Goal: Task Accomplishment & Management: Manage account settings

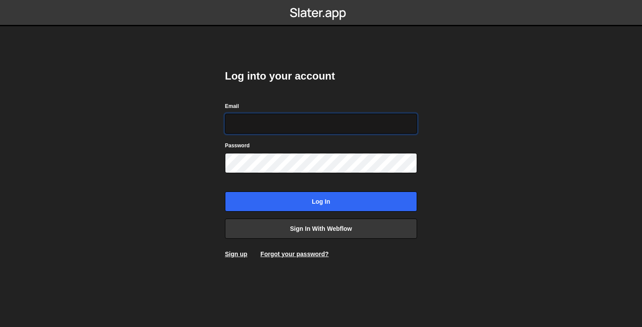
click at [286, 125] on input "Email" at bounding box center [321, 124] width 192 height 20
type input "[PERSON_NAME][EMAIL_ADDRESS][DOMAIN_NAME]"
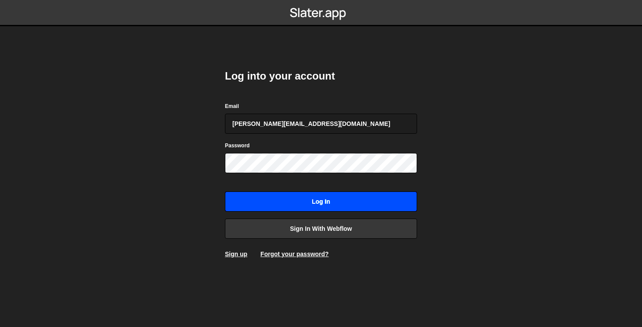
click at [297, 205] on input "Log in" at bounding box center [321, 201] width 192 height 20
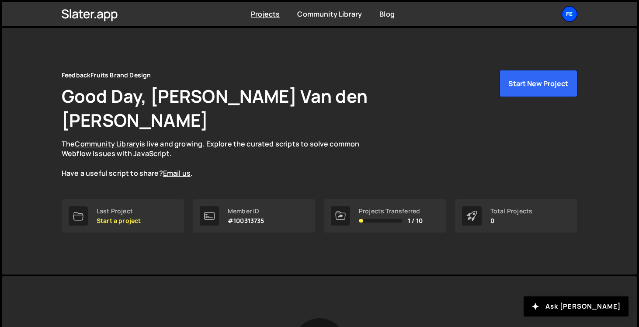
click at [563, 12] on div "Fe" at bounding box center [570, 14] width 16 height 16
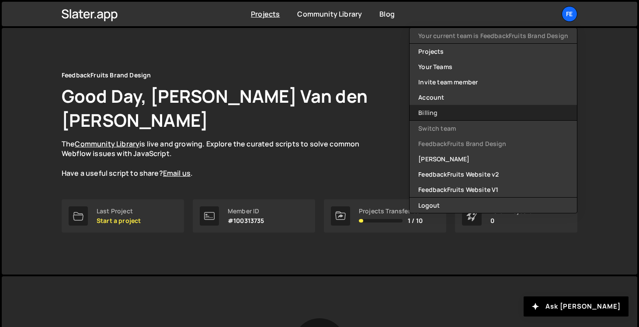
click at [439, 113] on link "Billing" at bounding box center [493, 112] width 167 height 15
